Goal: Transaction & Acquisition: Book appointment/travel/reservation

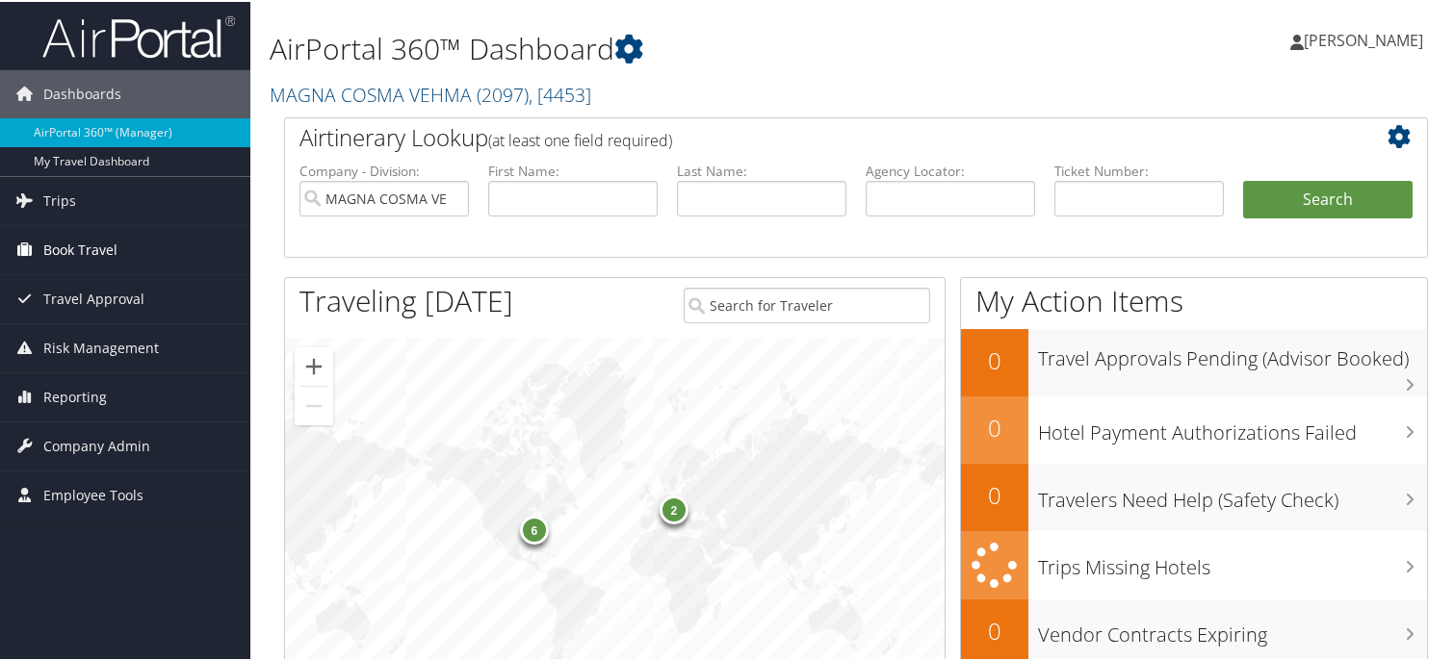
click at [92, 248] on span "Book Travel" at bounding box center [80, 248] width 74 height 48
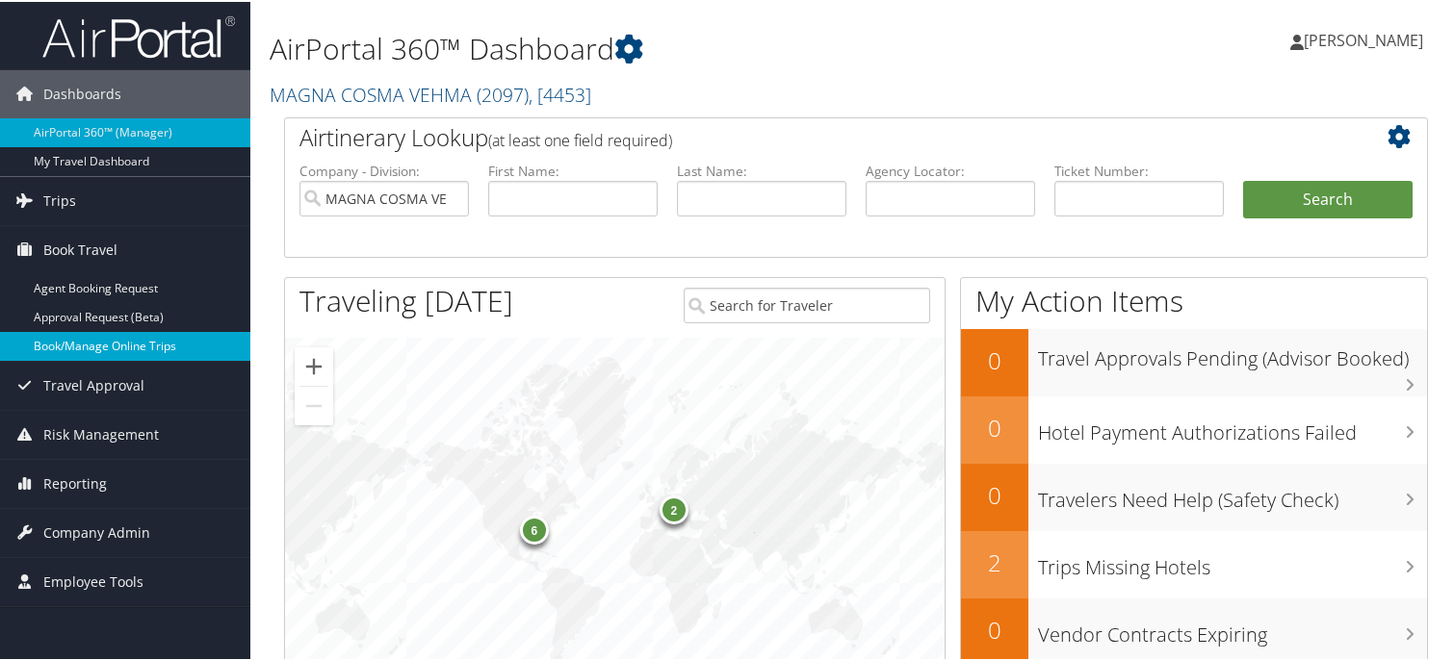
click at [94, 349] on link "Book/Manage Online Trips" at bounding box center [125, 344] width 250 height 29
